Goal: Task Accomplishment & Management: Manage account settings

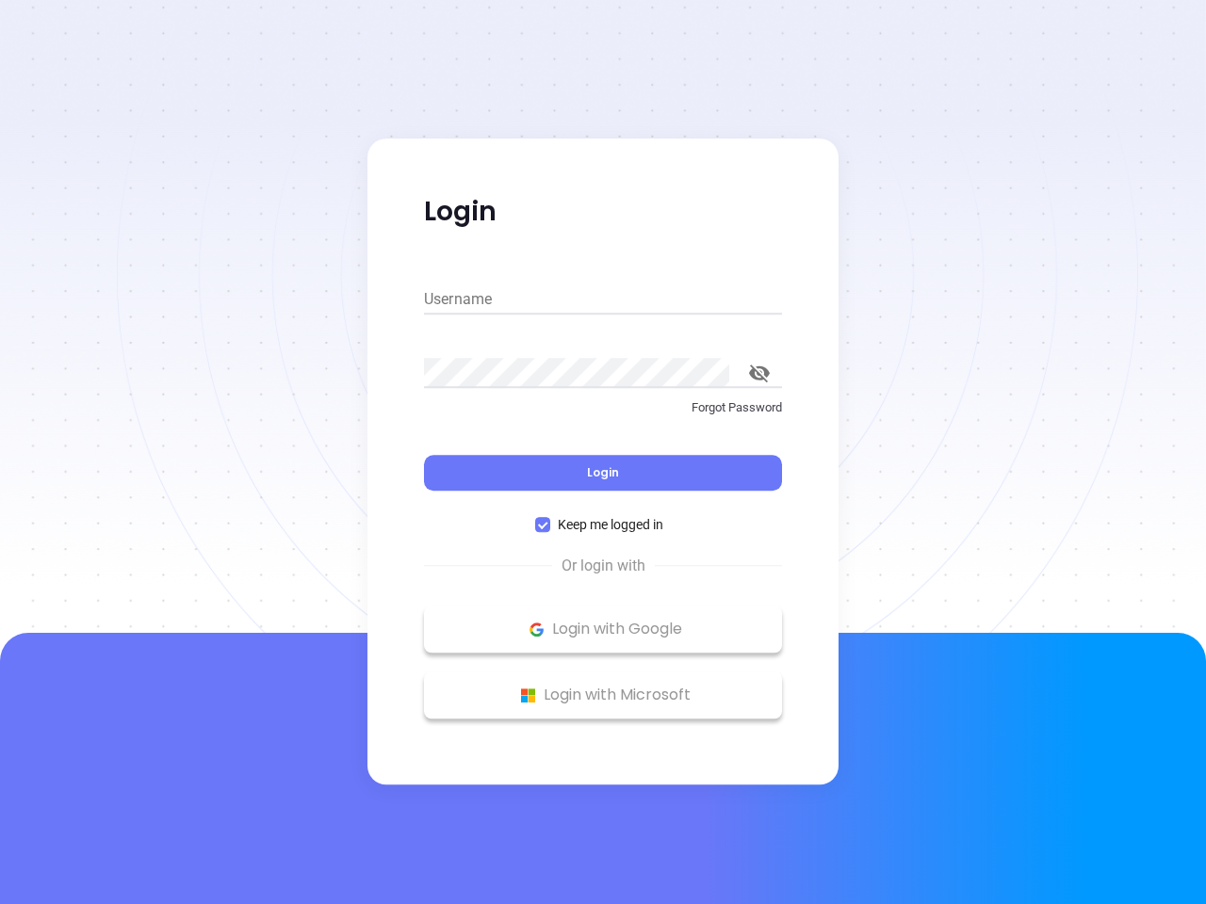
click at [603, 452] on div "Login" at bounding box center [603, 461] width 358 height 58
click at [603, 300] on input "Username" at bounding box center [603, 299] width 358 height 30
click at [759, 373] on icon "toggle password visibility" at bounding box center [759, 374] width 21 height 18
click at [603, 473] on span "Login" at bounding box center [603, 472] width 32 height 16
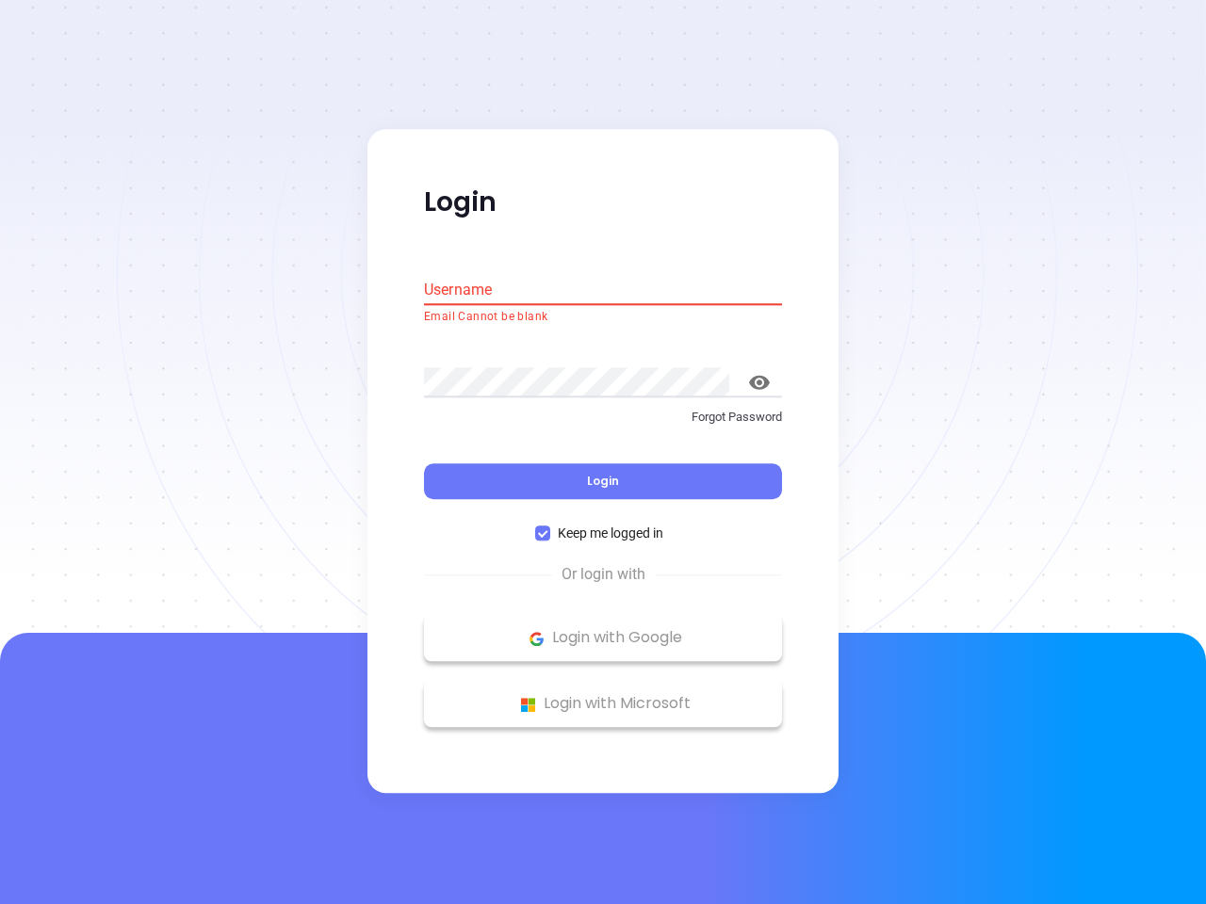
click at [603, 525] on span "Keep me logged in" at bounding box center [610, 534] width 121 height 21
click at [550, 527] on input "Keep me logged in" at bounding box center [542, 534] width 15 height 15
checkbox input "false"
click at [603, 629] on p "Login with Google" at bounding box center [602, 639] width 339 height 28
click at [603, 695] on p "Login with Microsoft" at bounding box center [602, 704] width 339 height 28
